Goal: Navigation & Orientation: Find specific page/section

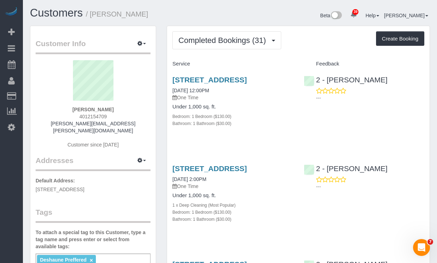
scroll to position [2567, 437]
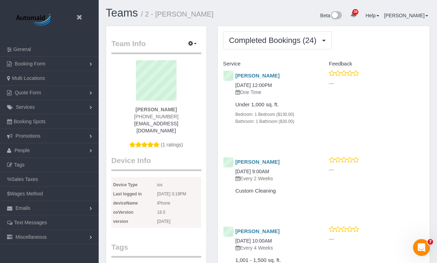
scroll to position [2090, 437]
click at [264, 161] on link "[PERSON_NAME]" at bounding box center [257, 162] width 44 height 6
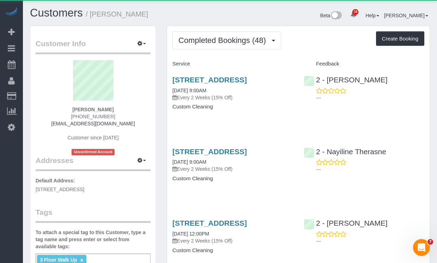
scroll to position [2105, 437]
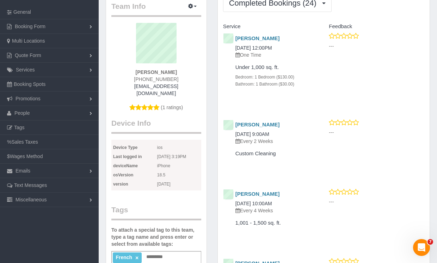
scroll to position [49, 0]
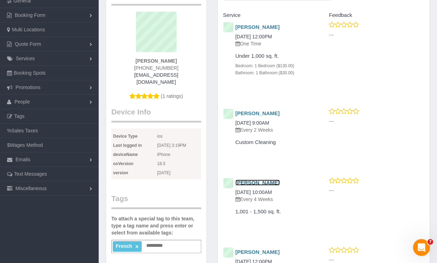
click at [250, 183] on link "[PERSON_NAME]" at bounding box center [257, 183] width 44 height 6
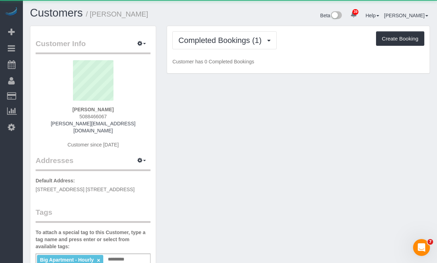
scroll to position [587, 437]
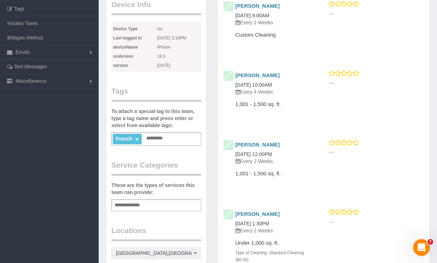
scroll to position [162, 0]
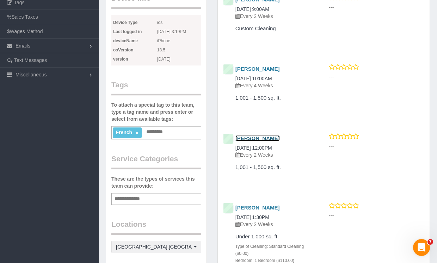
click at [259, 138] on link "[PERSON_NAME]" at bounding box center [257, 138] width 44 height 6
